Goal: Task Accomplishment & Management: Complete application form

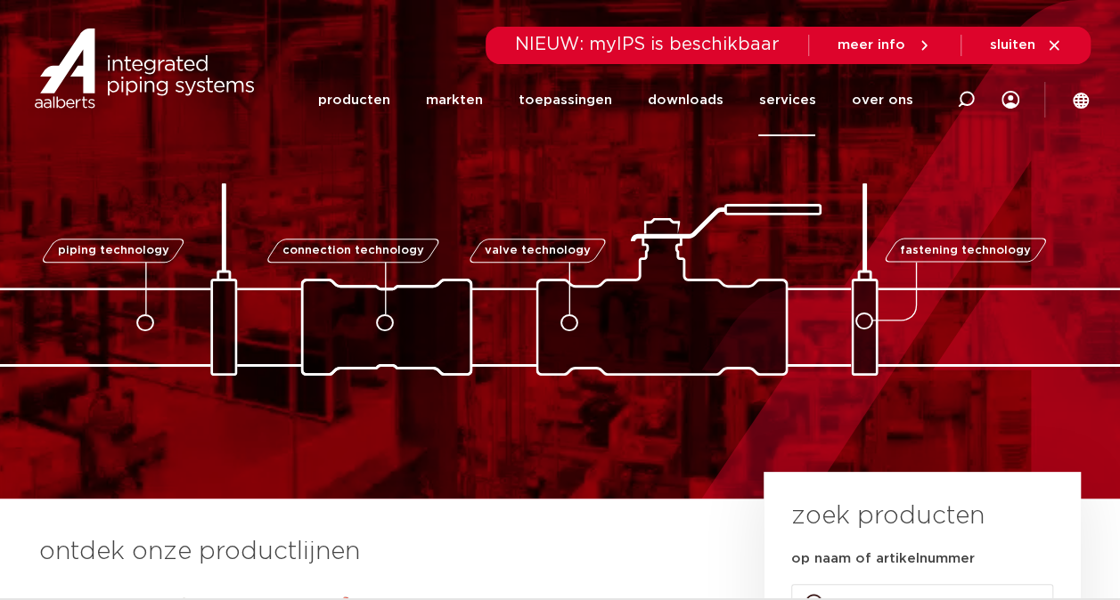
click at [798, 96] on link "services" at bounding box center [786, 100] width 57 height 72
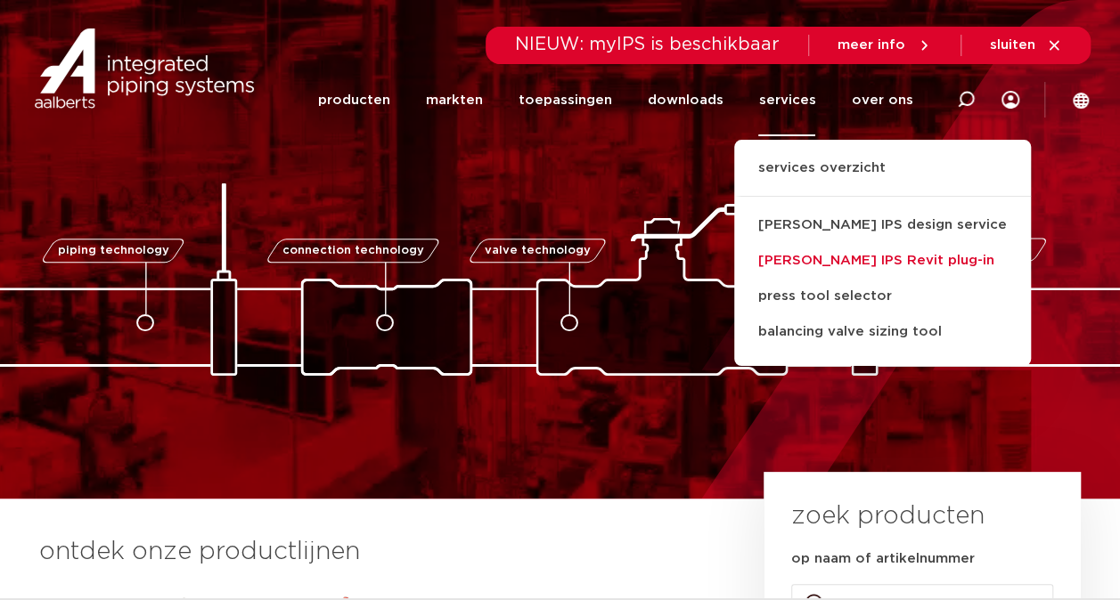
click at [817, 263] on link "[PERSON_NAME] IPS Revit plug-in" at bounding box center [882, 261] width 297 height 36
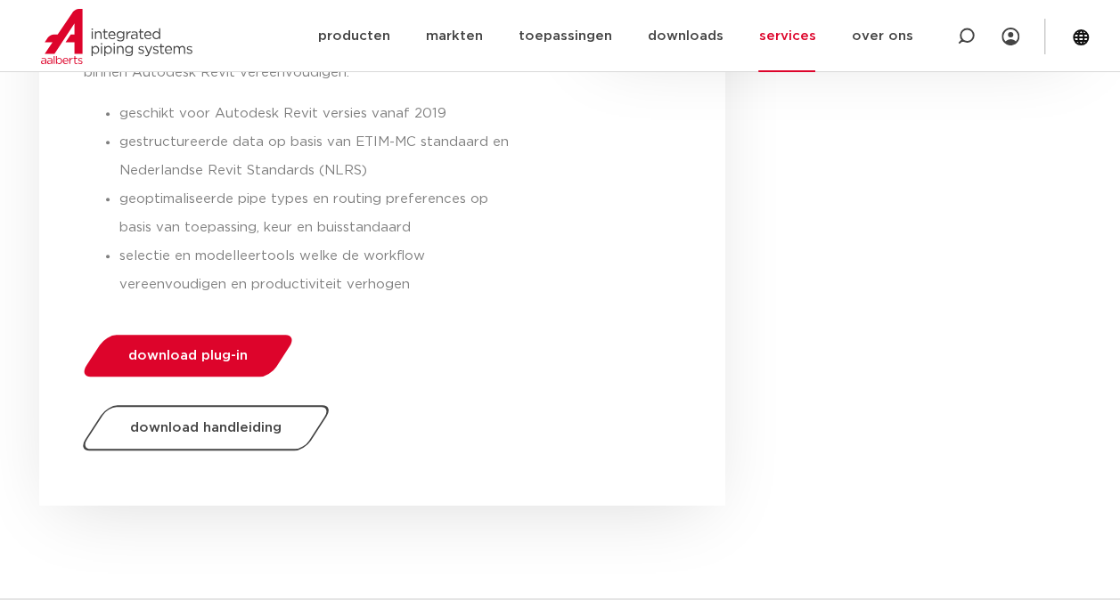
scroll to position [659, 0]
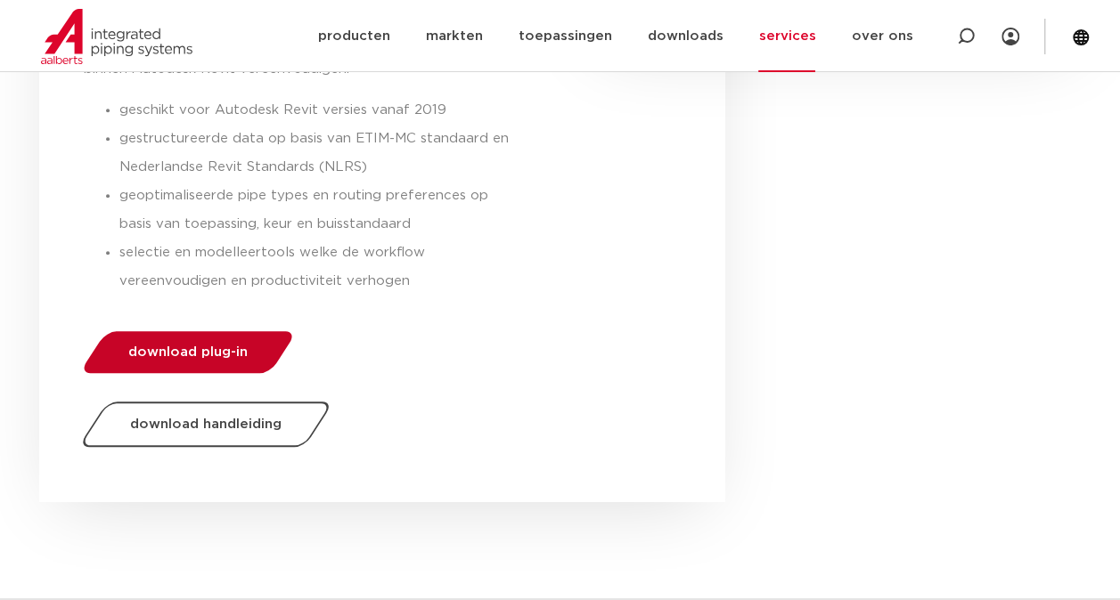
click at [226, 347] on span "download plug-in" at bounding box center [187, 352] width 119 height 13
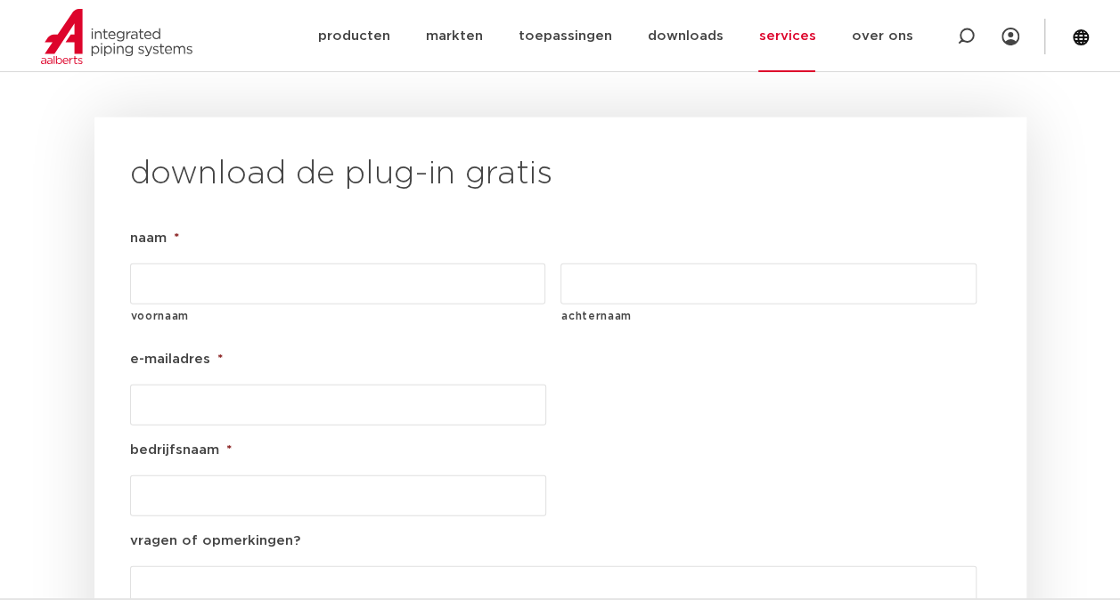
scroll to position [1983, 0]
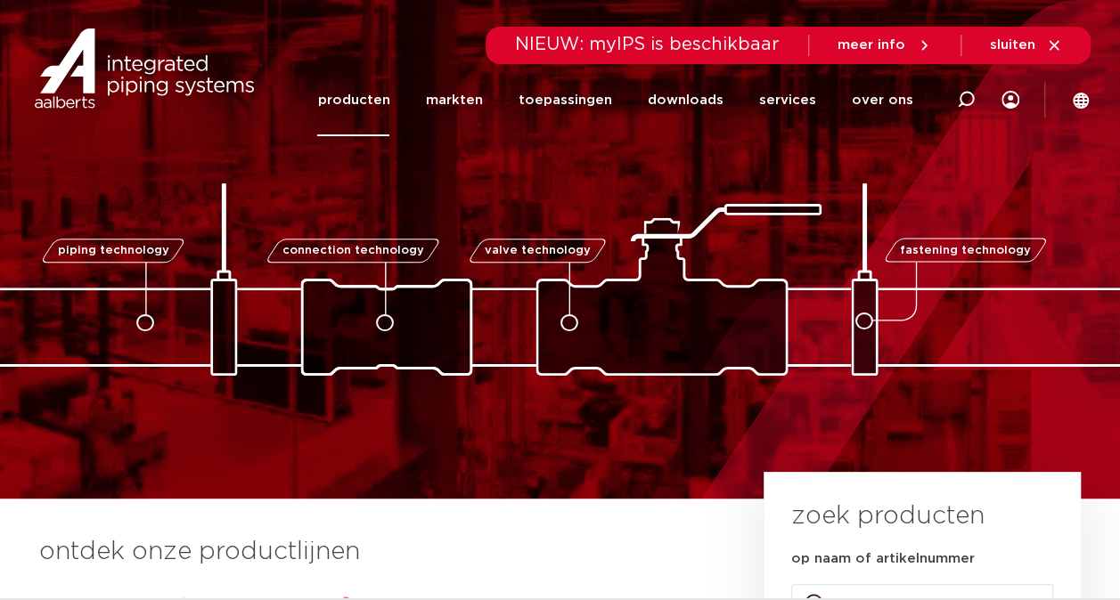
click at [382, 98] on link "producten" at bounding box center [353, 100] width 72 height 72
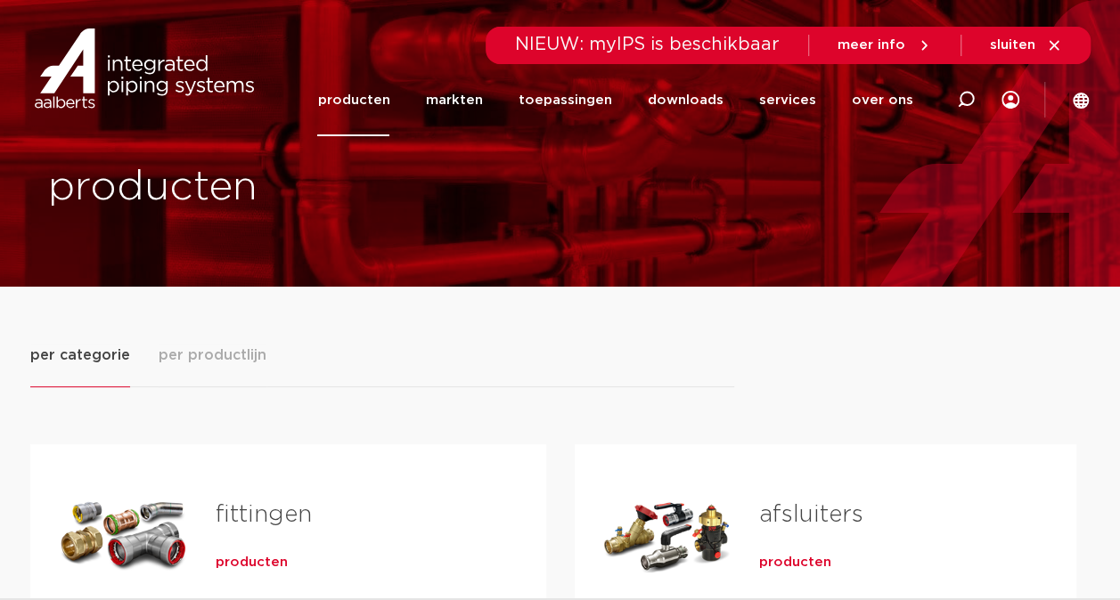
click at [255, 562] on span "producten" at bounding box center [252, 563] width 72 height 18
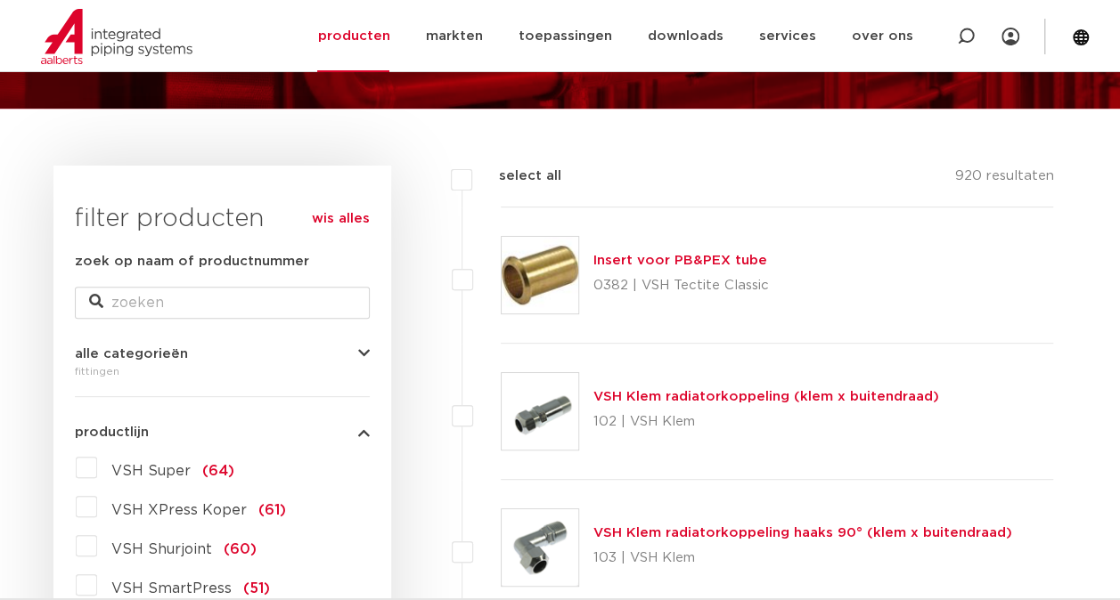
click at [659, 526] on link "VSH Klem radiatorkoppeling haaks 90° (klem x buitendraad)" at bounding box center [802, 532] width 419 height 13
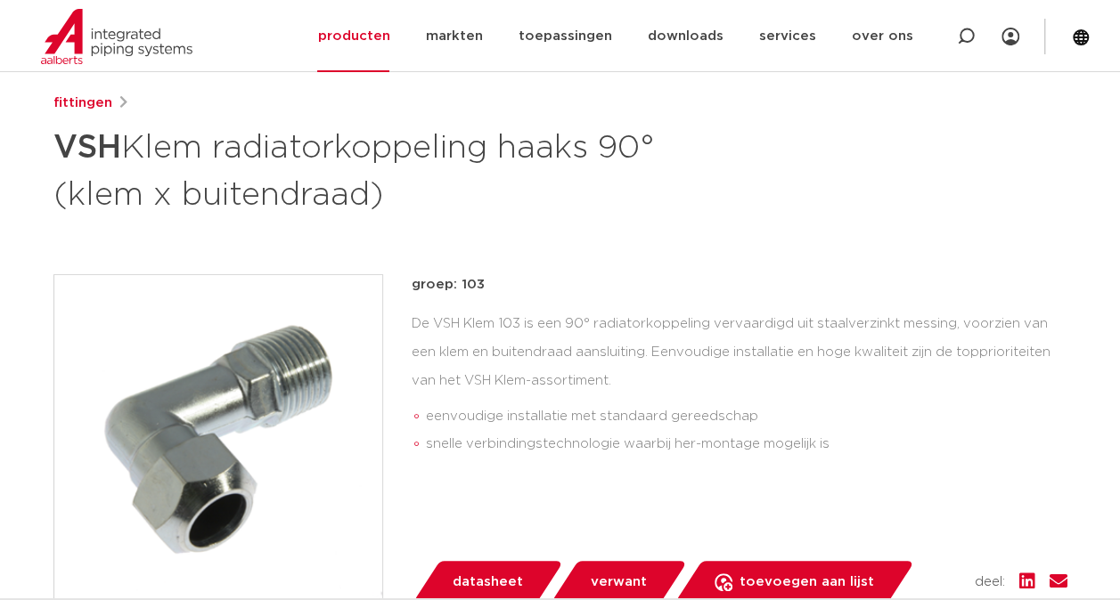
scroll to position [383, 0]
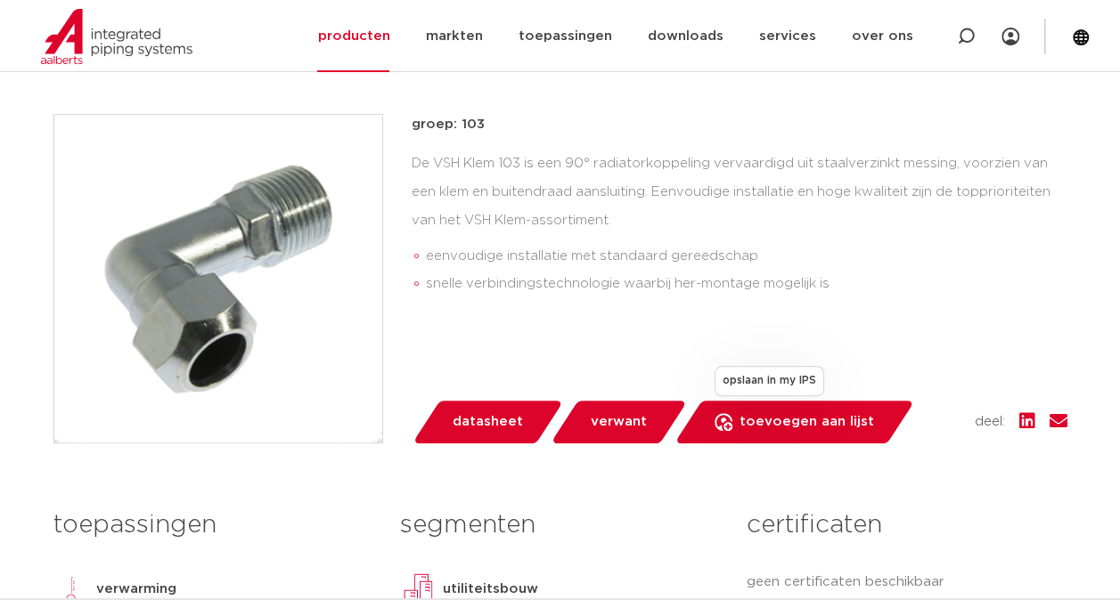
click at [791, 420] on span "toevoegen aan lijst" at bounding box center [806, 422] width 135 height 29
click at [1012, 41] on icon at bounding box center [1010, 37] width 18 height 18
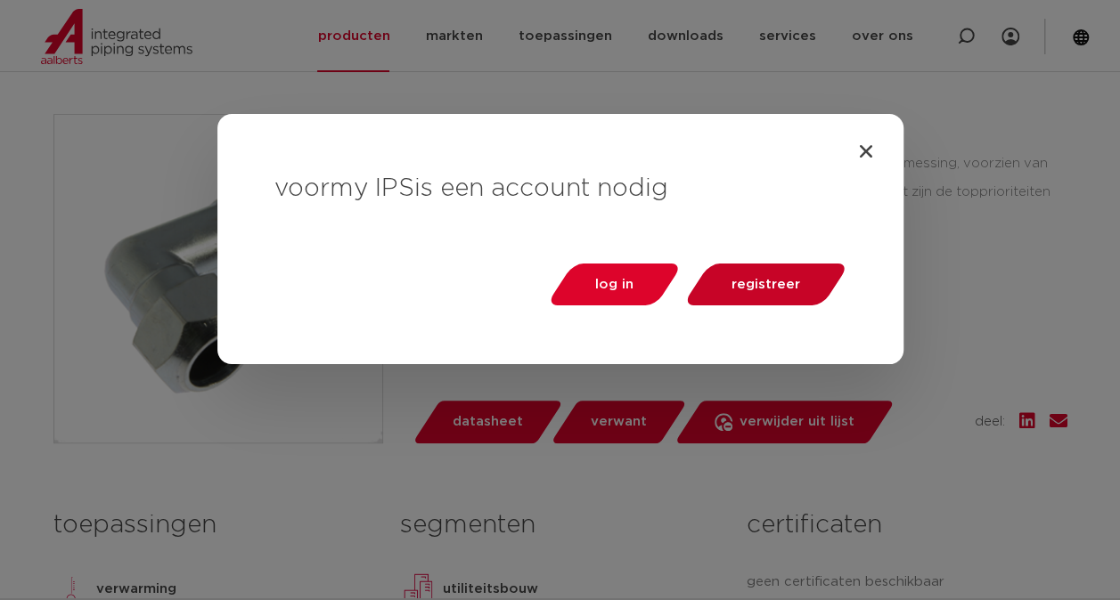
click at [747, 288] on span "registreer" at bounding box center [765, 284] width 69 height 13
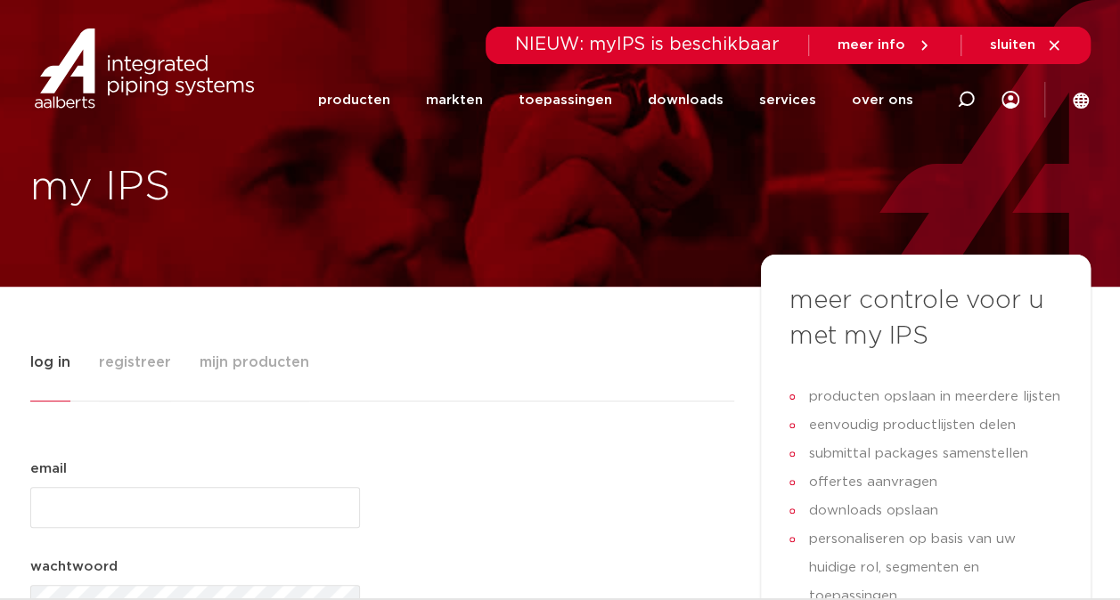
type input "[PERSON_NAME][EMAIL_ADDRESS][DOMAIN_NAME]"
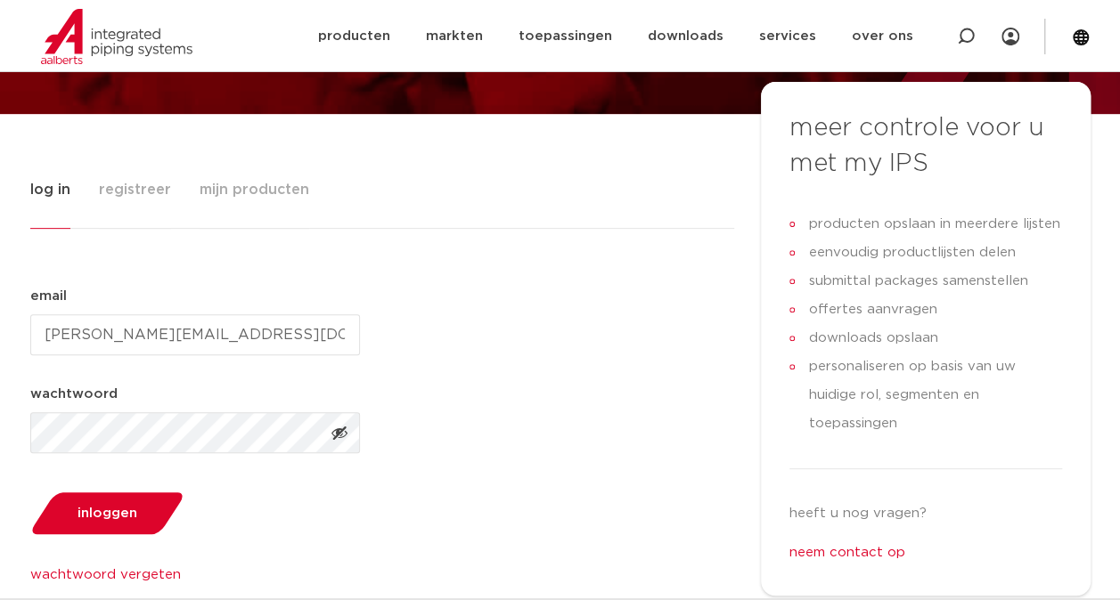
scroll to position [151, 0]
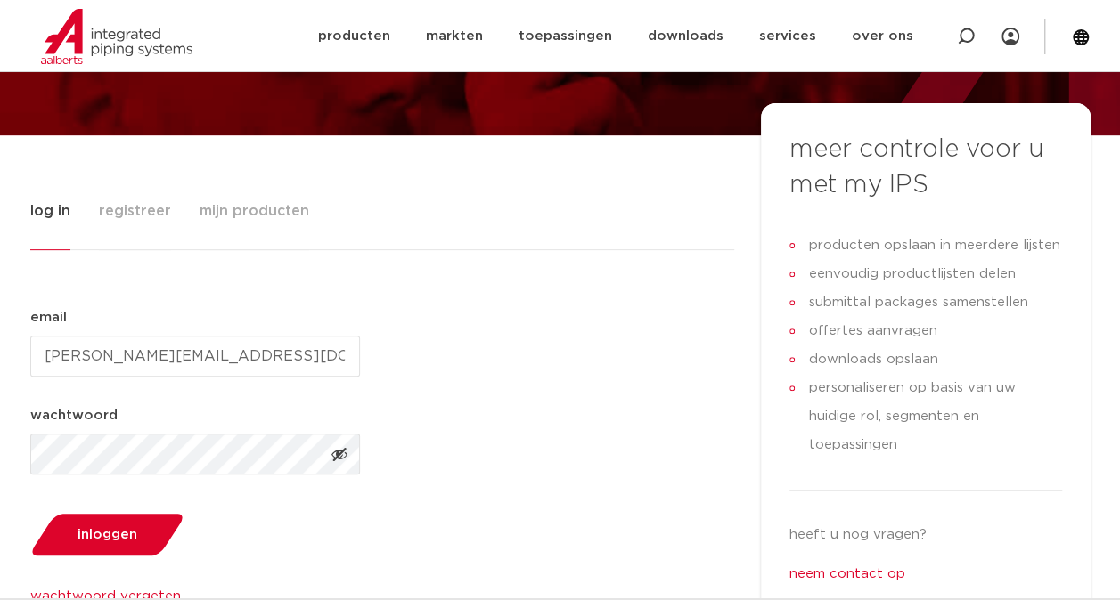
click at [126, 207] on span "registreer" at bounding box center [135, 211] width 72 height 36
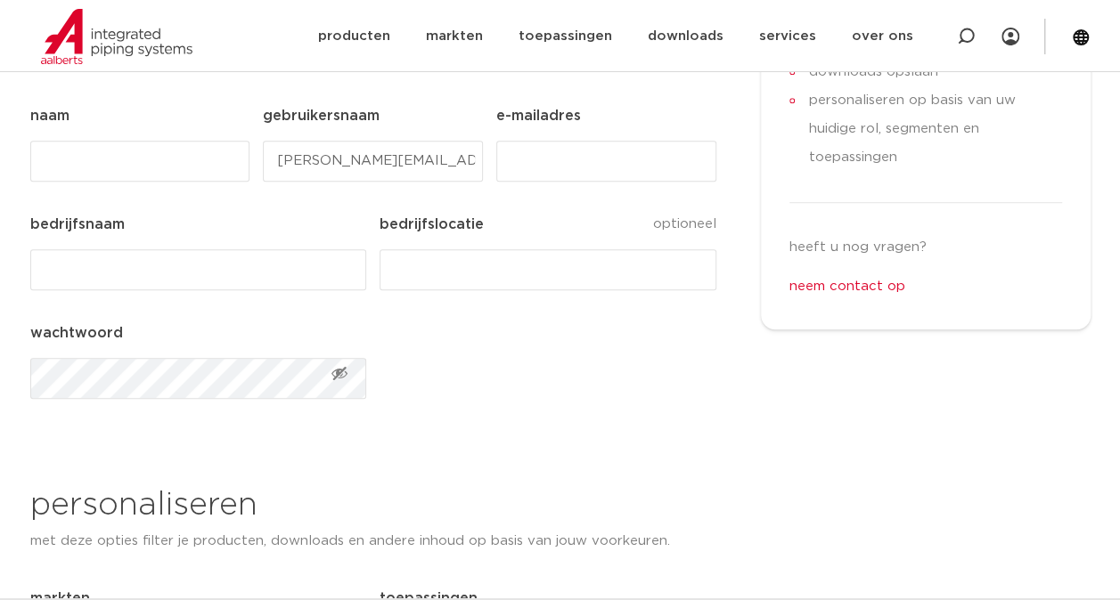
scroll to position [421, 0]
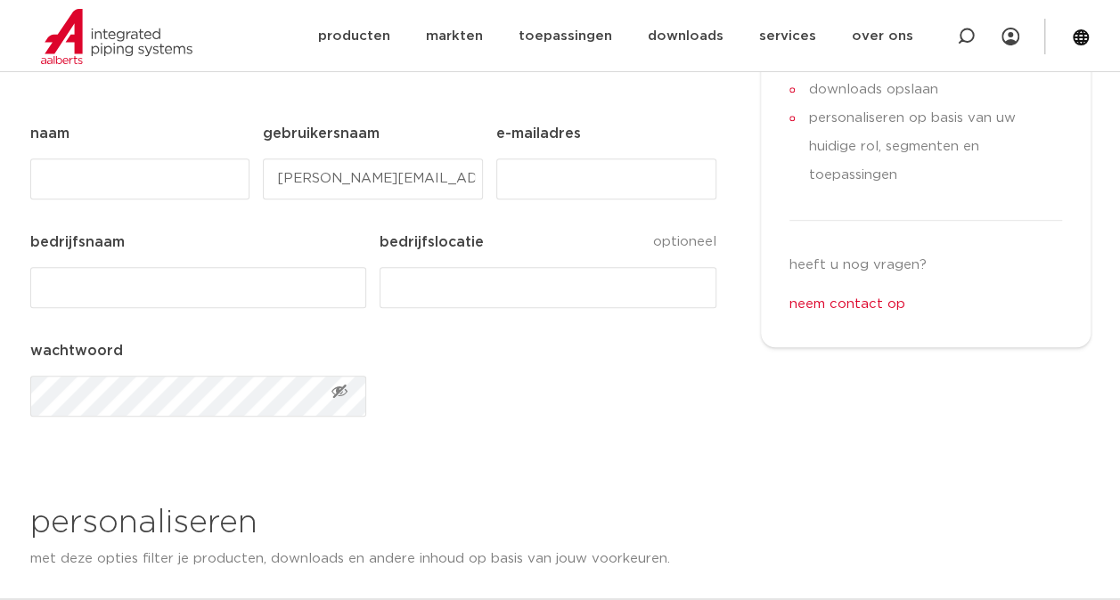
click at [597, 287] on input "bedrijfslocatie" at bounding box center [547, 287] width 336 height 41
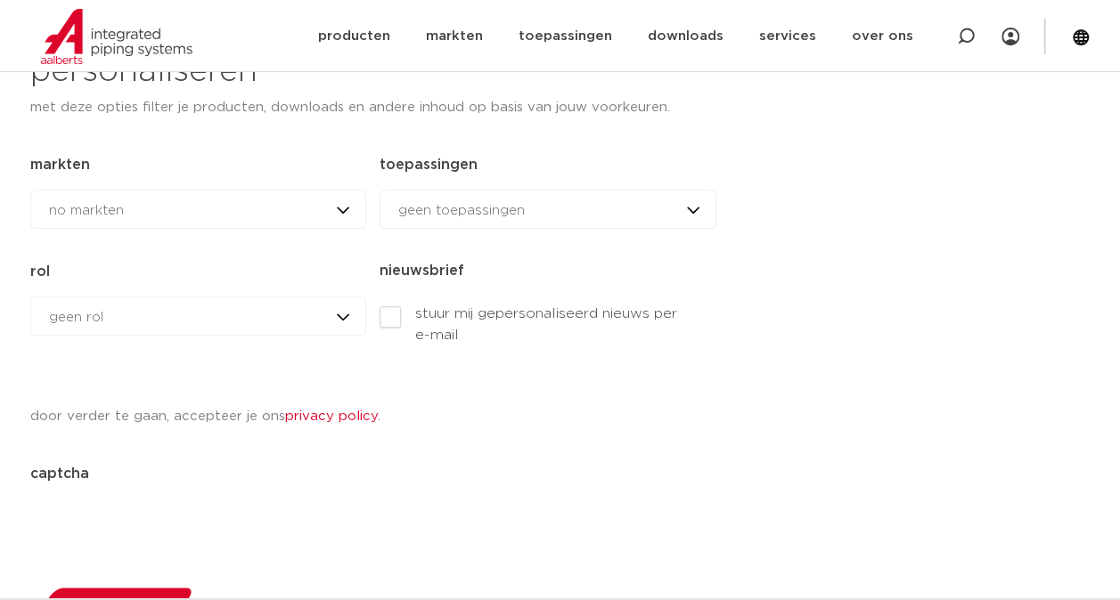
scroll to position [868, 0]
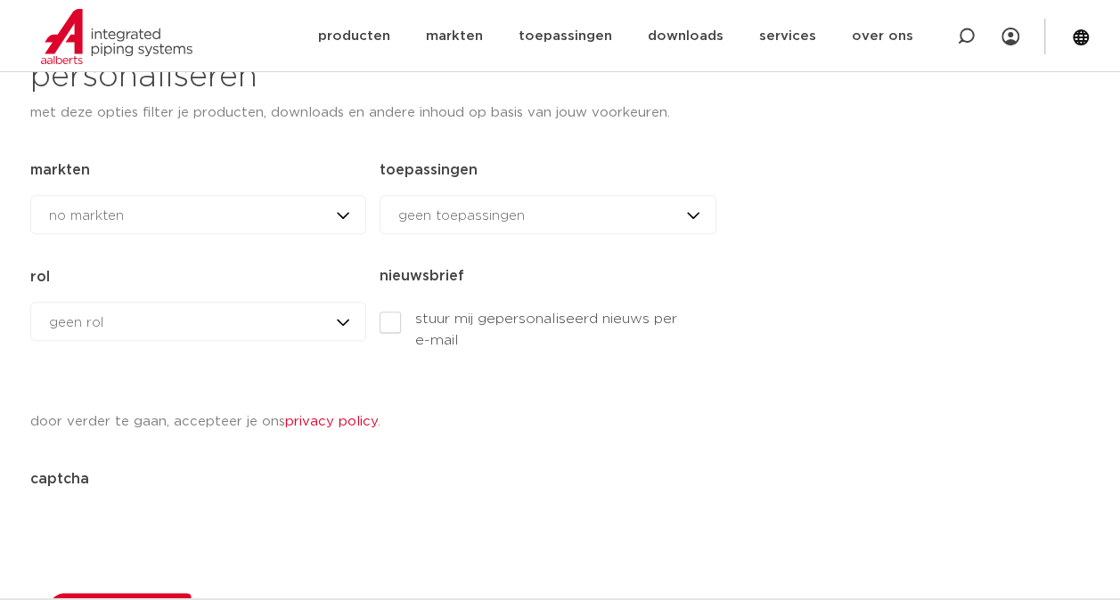
click at [340, 210] on div "no markten no markten woningbouw brandbeveiliging datacenters utiliteitsbouw in…" at bounding box center [198, 214] width 336 height 39
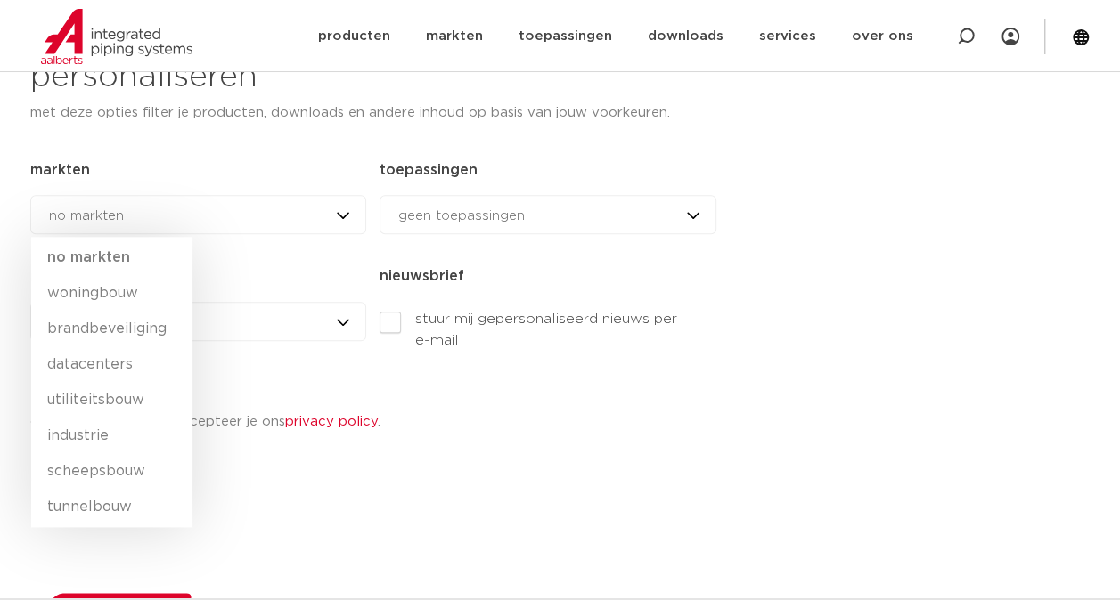
click at [340, 210] on div "no markten no markten woningbouw brandbeveiliging datacenters utiliteitsbouw in…" at bounding box center [198, 214] width 336 height 39
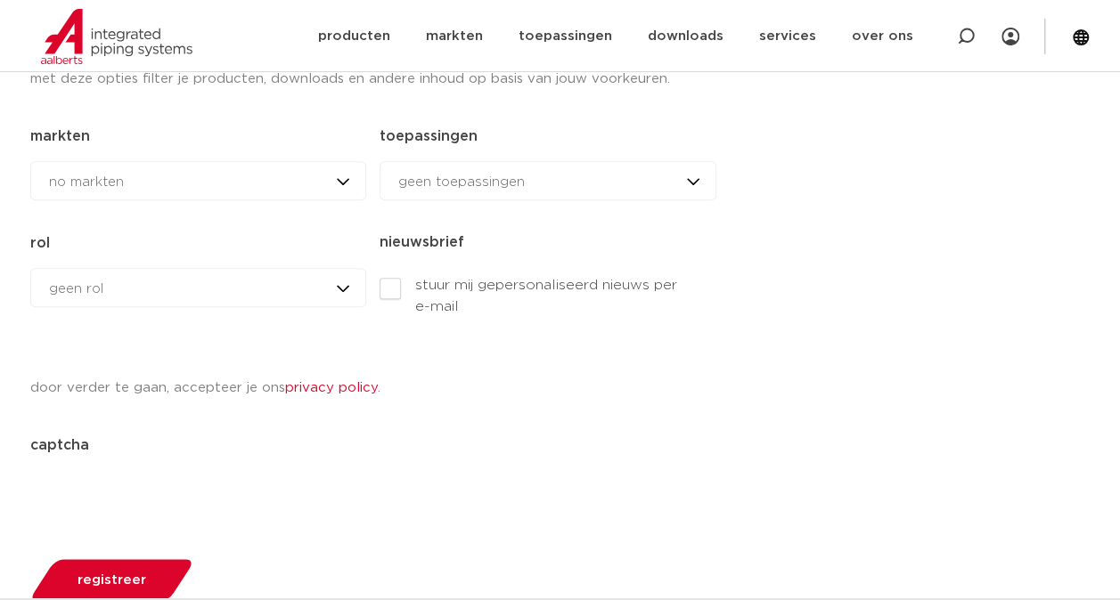
scroll to position [866, 0]
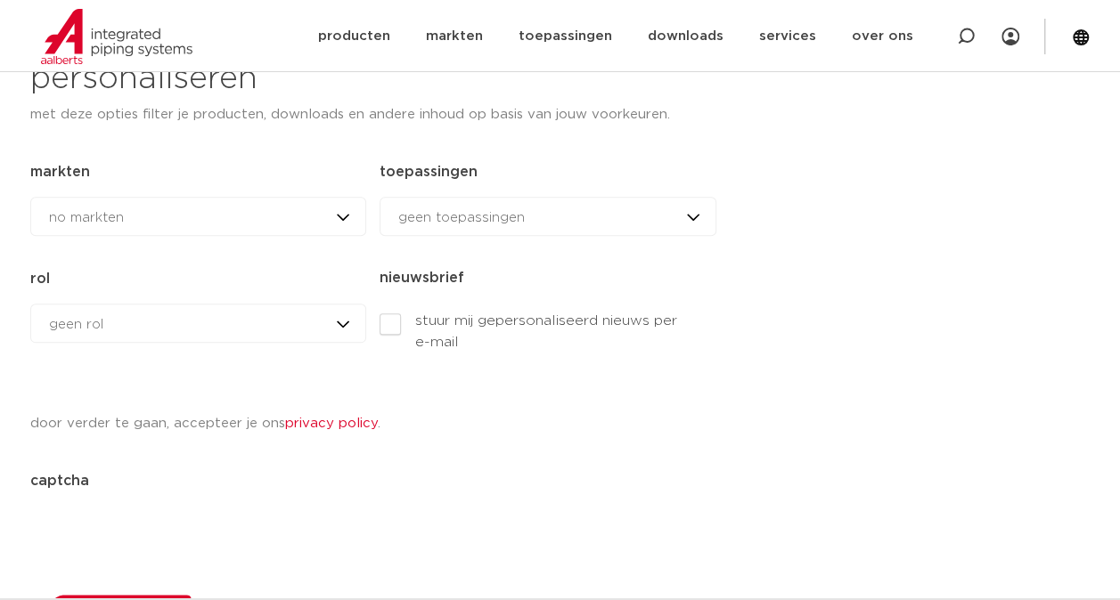
click at [347, 219] on div "no markten no markten woningbouw brandbeveiliging datacenters utiliteitsbouw in…" at bounding box center [198, 216] width 336 height 39
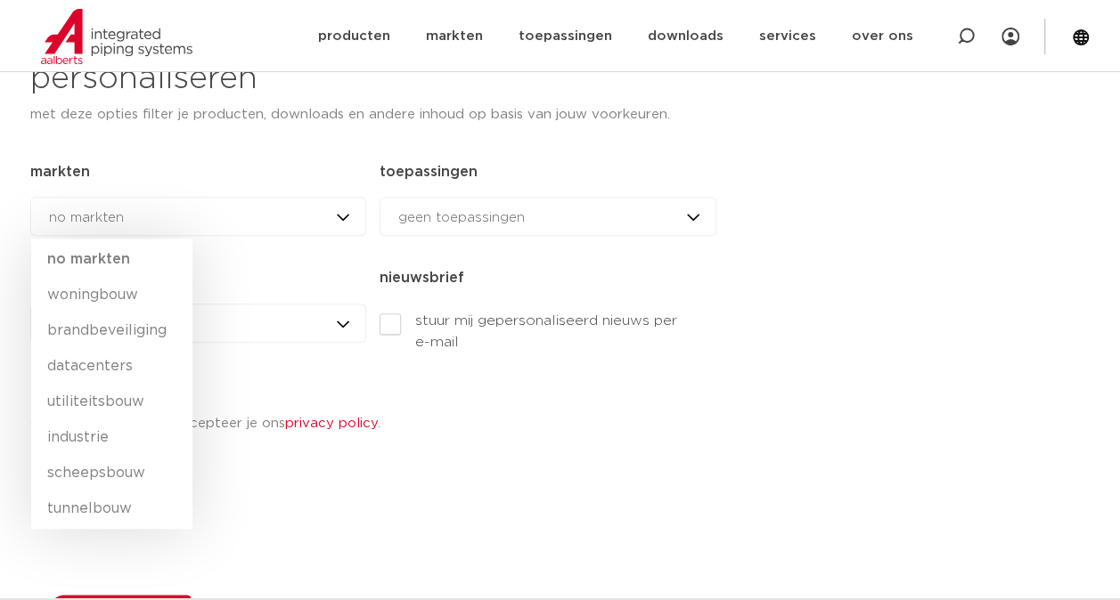
click at [701, 210] on div "geen toepassingen geen toepassingen drinkwater aardgas verwarming & koeling sol…" at bounding box center [547, 216] width 336 height 39
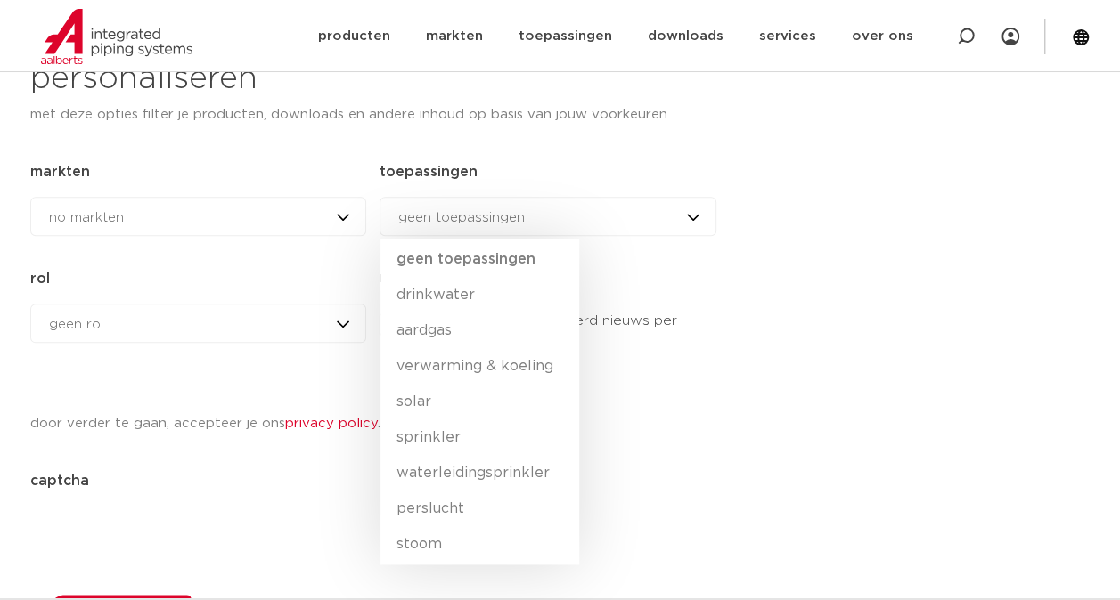
click at [914, 254] on div "meer controle voor u met my IPS producten opslaan in meerdere lijsten eenvoudig…" at bounding box center [926, 24] width 330 height 1271
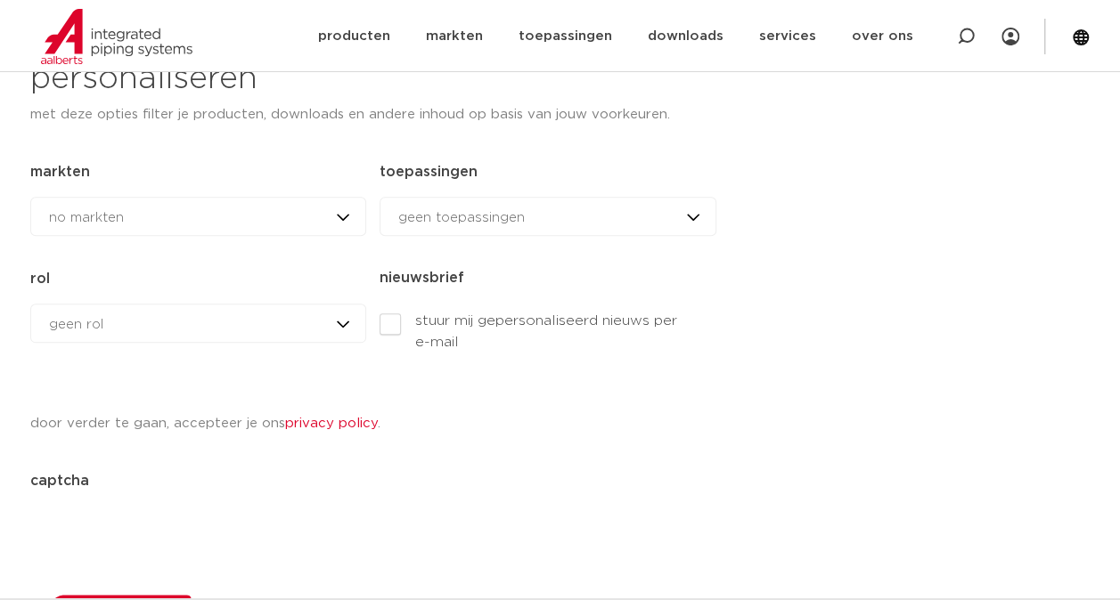
click at [344, 322] on div "geen rol geen rol geen rol installateur ingenieur [PERSON_NAME] andere rol" at bounding box center [198, 323] width 336 height 39
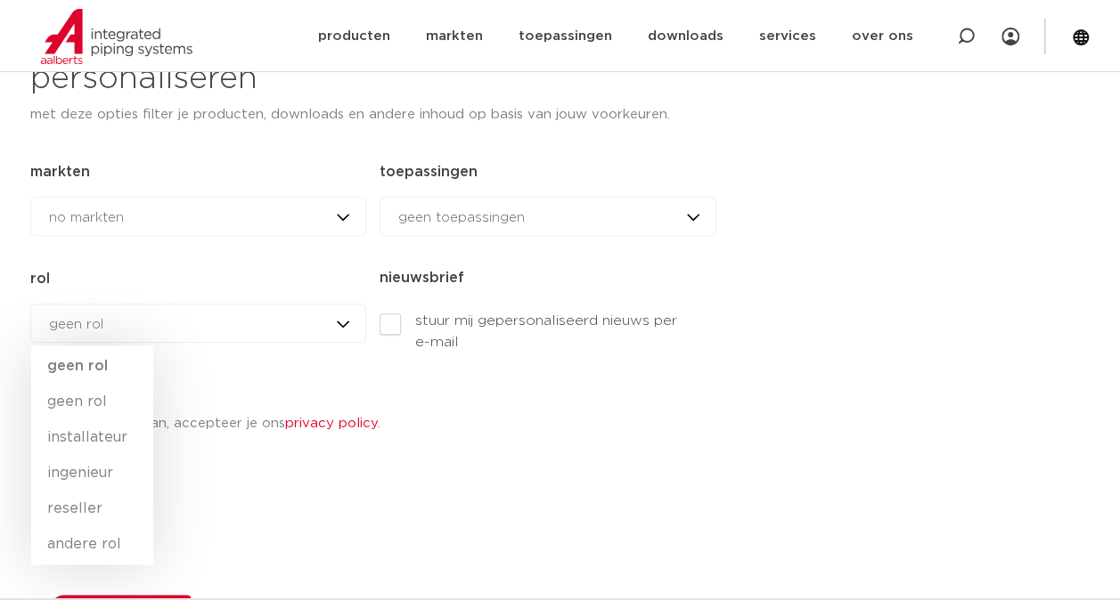
click at [568, 458] on div "Facebook Dit veld is bedoeld voor validatiedoeleinden en moet niet worden gewij…" at bounding box center [373, 120] width 686 height 890
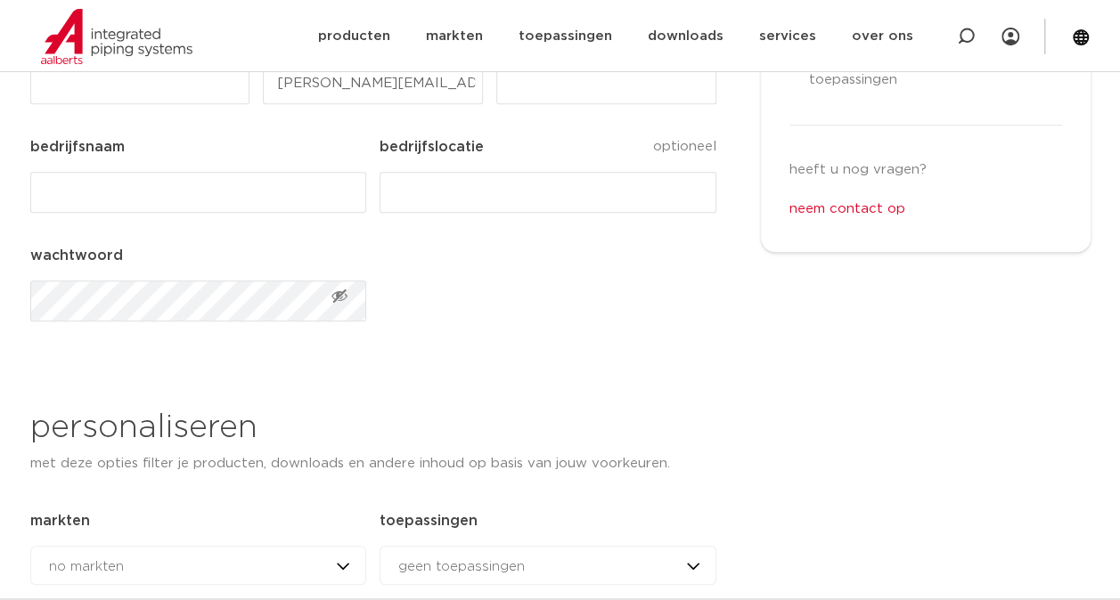
scroll to position [521, 0]
